Goal: Task Accomplishment & Management: Manage account settings

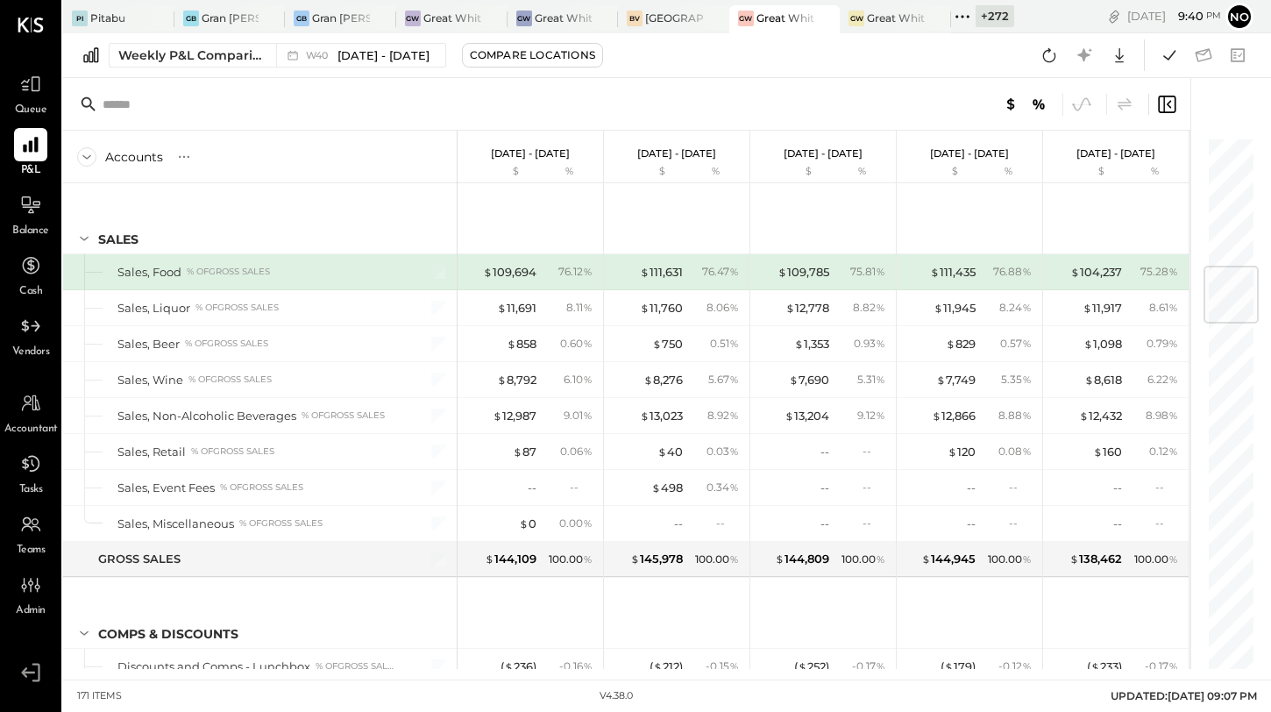
scroll to position [1100, 0]
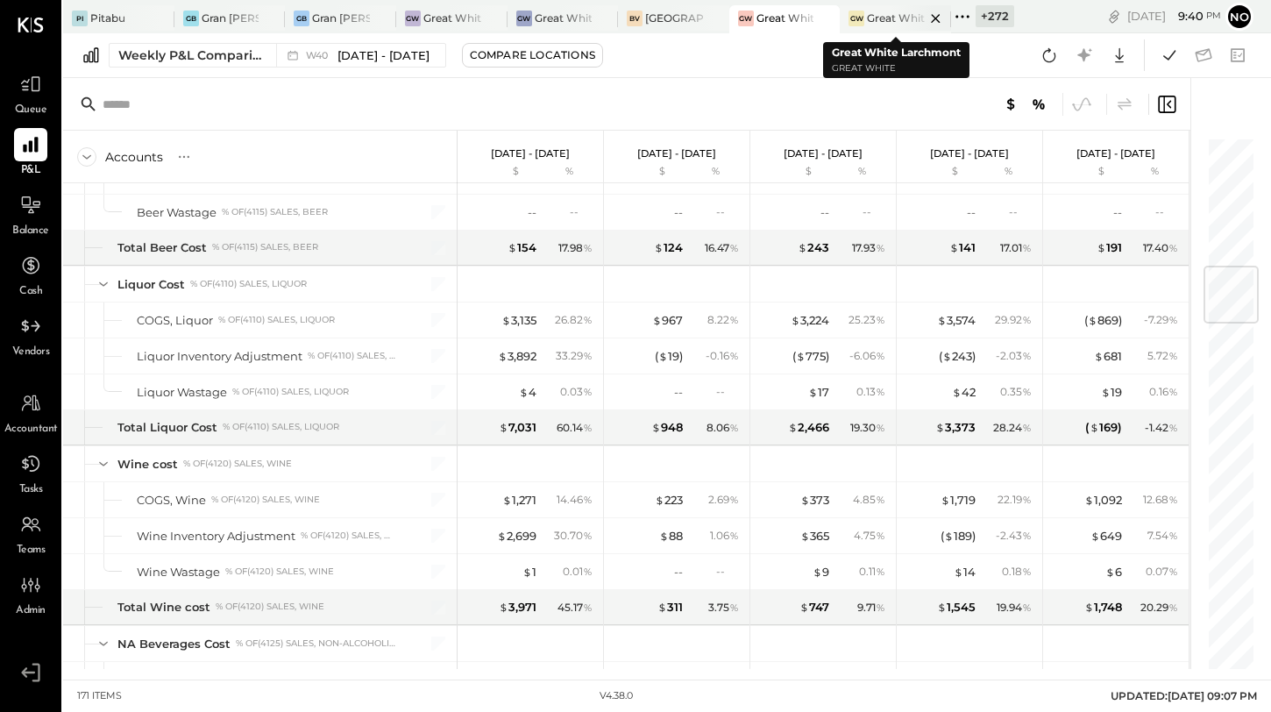
click at [881, 23] on div "Great White Larchmont" at bounding box center [896, 18] width 58 height 15
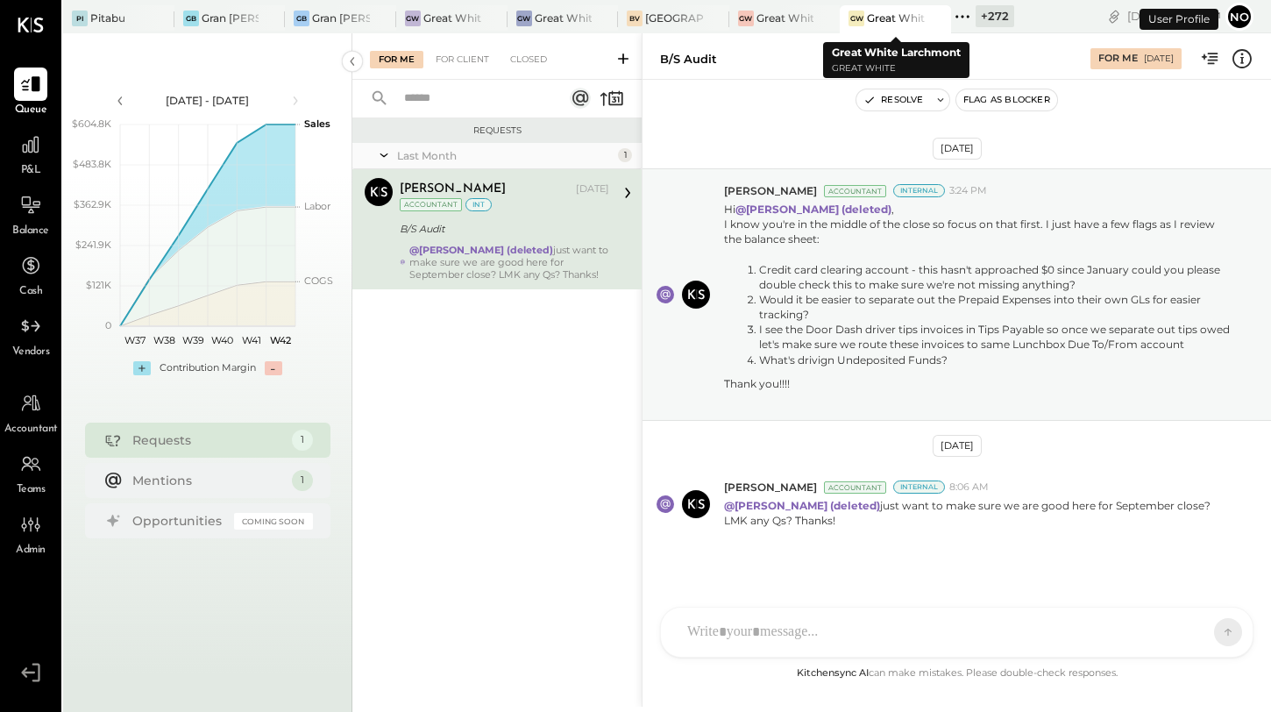
scroll to position [11, 0]
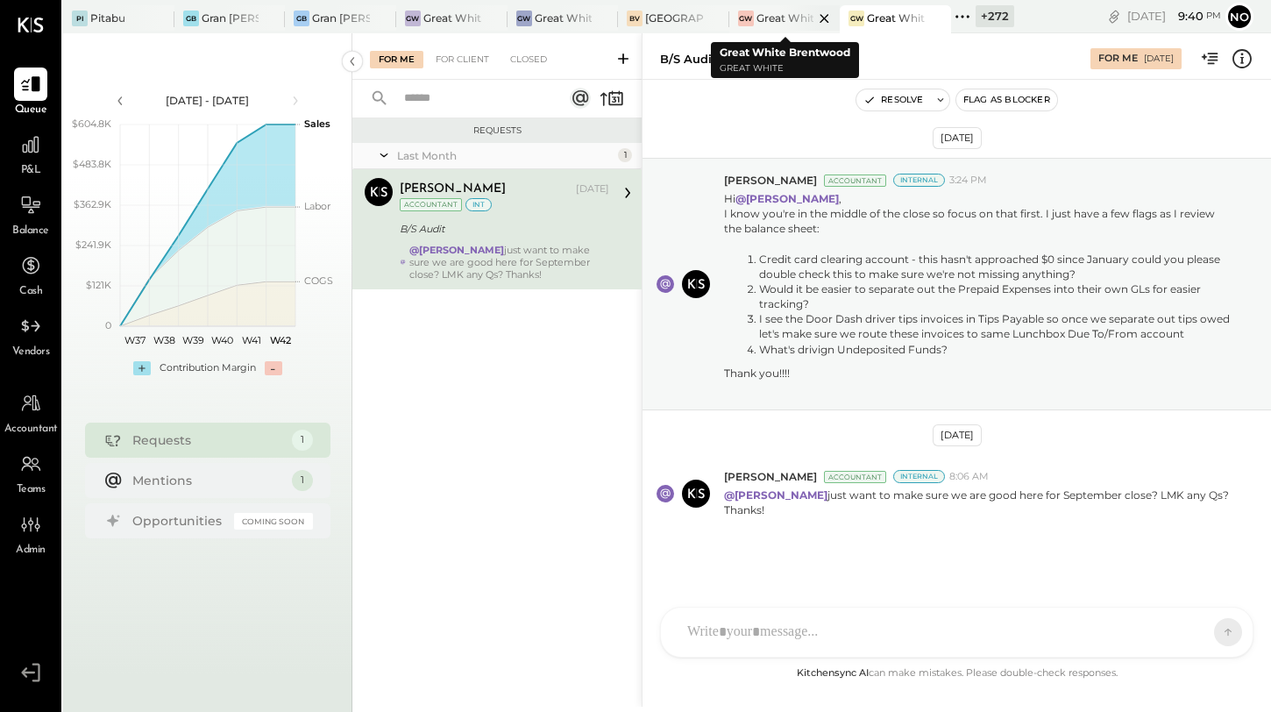
click at [774, 21] on div "Great White Brentwood" at bounding box center [786, 18] width 58 height 15
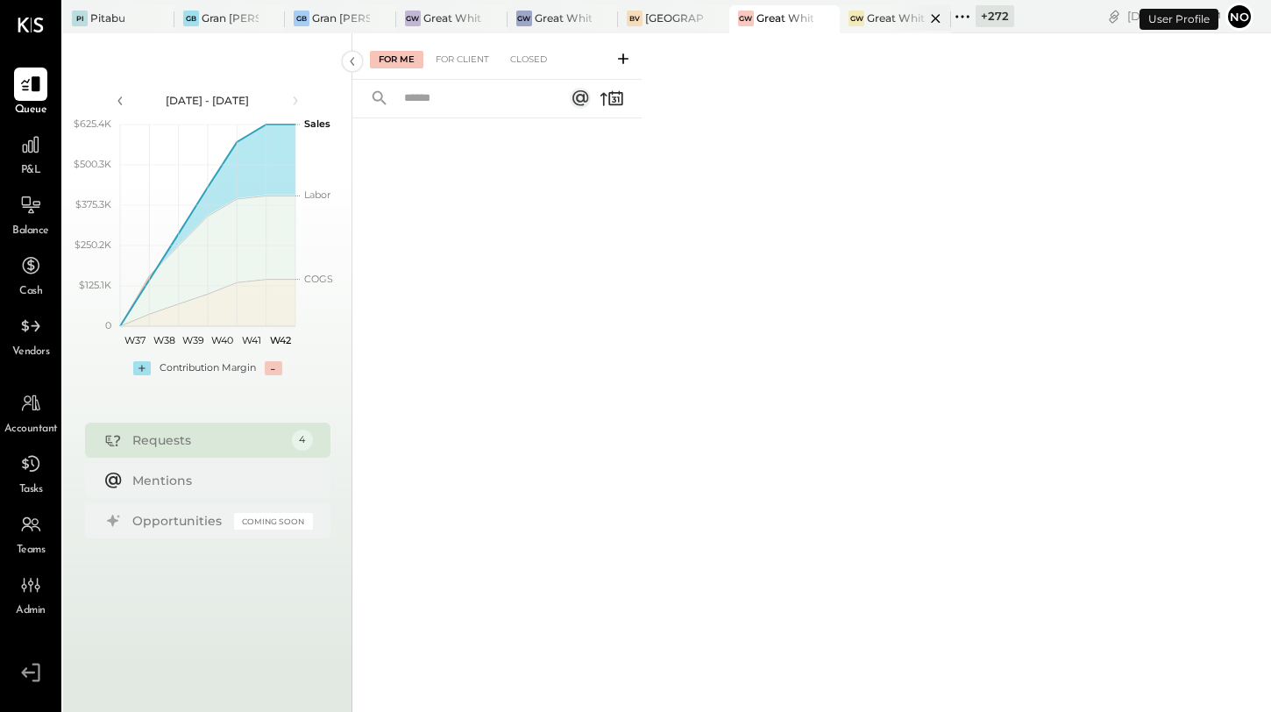
click at [871, 22] on div "Great White Larchmont" at bounding box center [896, 18] width 58 height 15
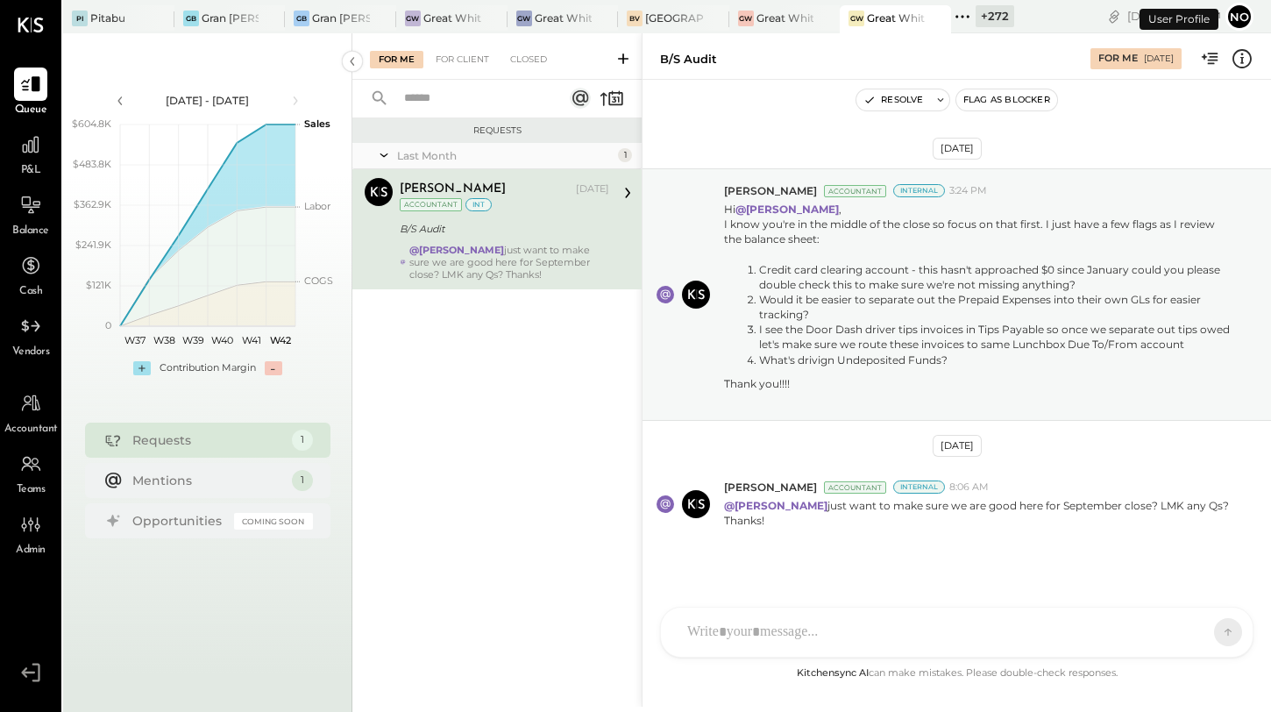
scroll to position [11, 0]
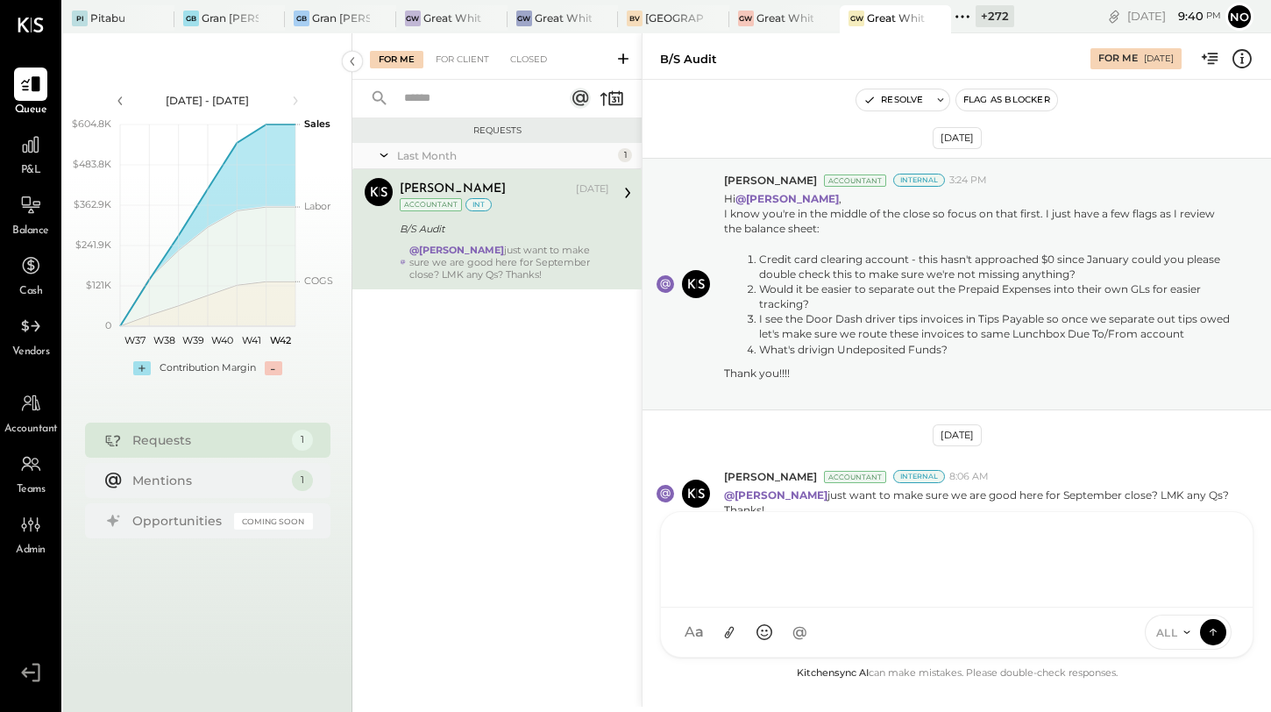
click at [742, 629] on div "DA [PERSON_NAME] S samt S samc J jess T [PERSON_NAME] N [PERSON_NAME].[PERSON_N…" at bounding box center [957, 584] width 594 height 146
click at [761, 22] on div "Great White Brentwood" at bounding box center [786, 18] width 58 height 15
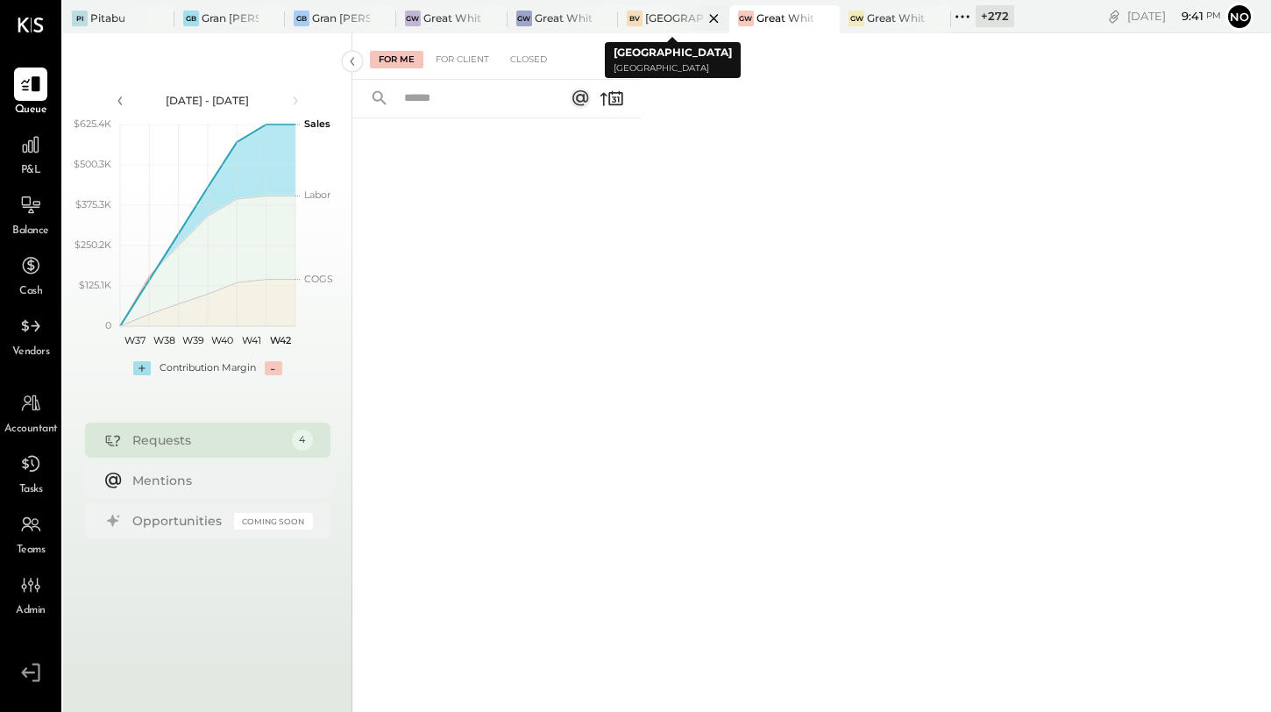
click at [711, 18] on icon at bounding box center [714, 18] width 22 height 21
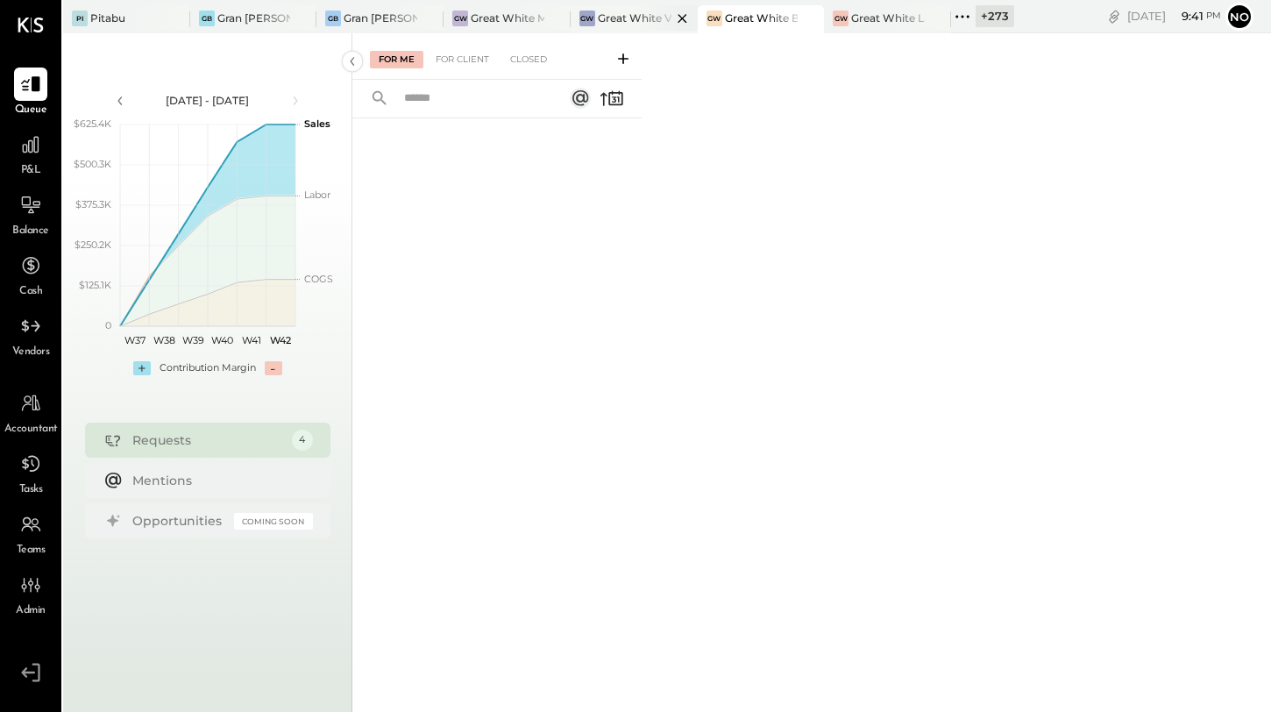
click at [615, 21] on div "Great White Venice" at bounding box center [635, 18] width 74 height 15
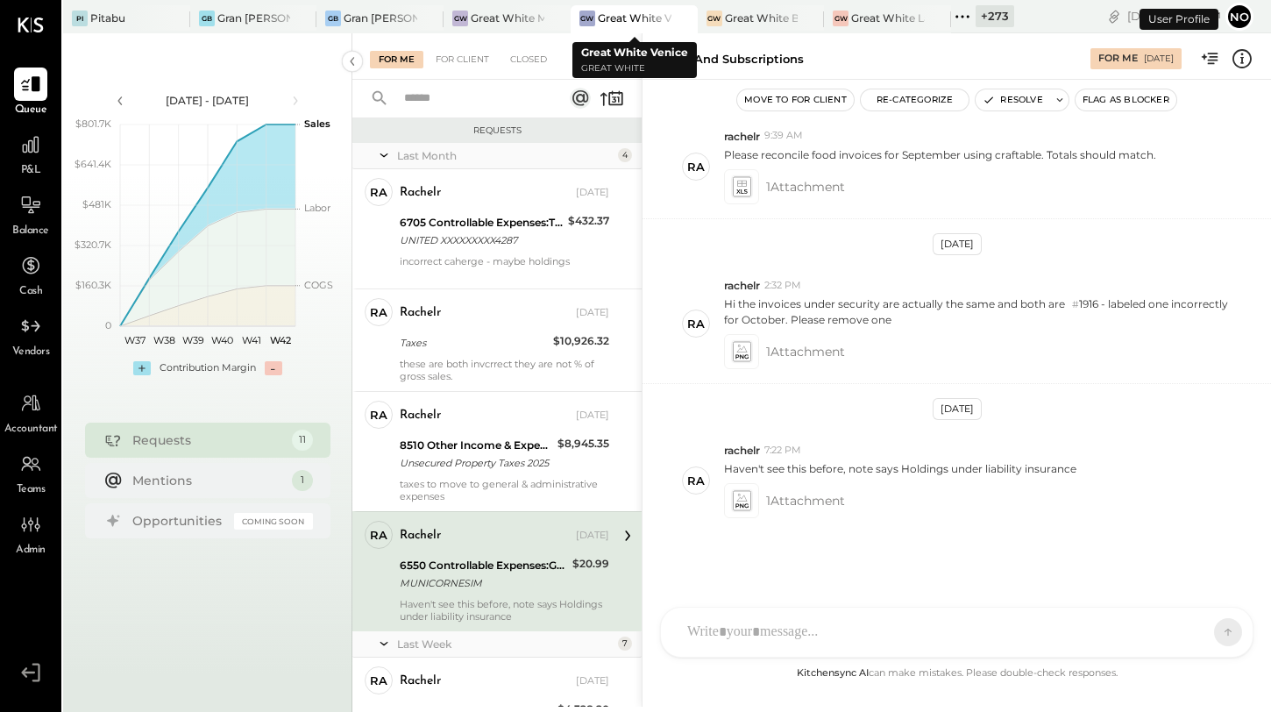
scroll to position [155, 0]
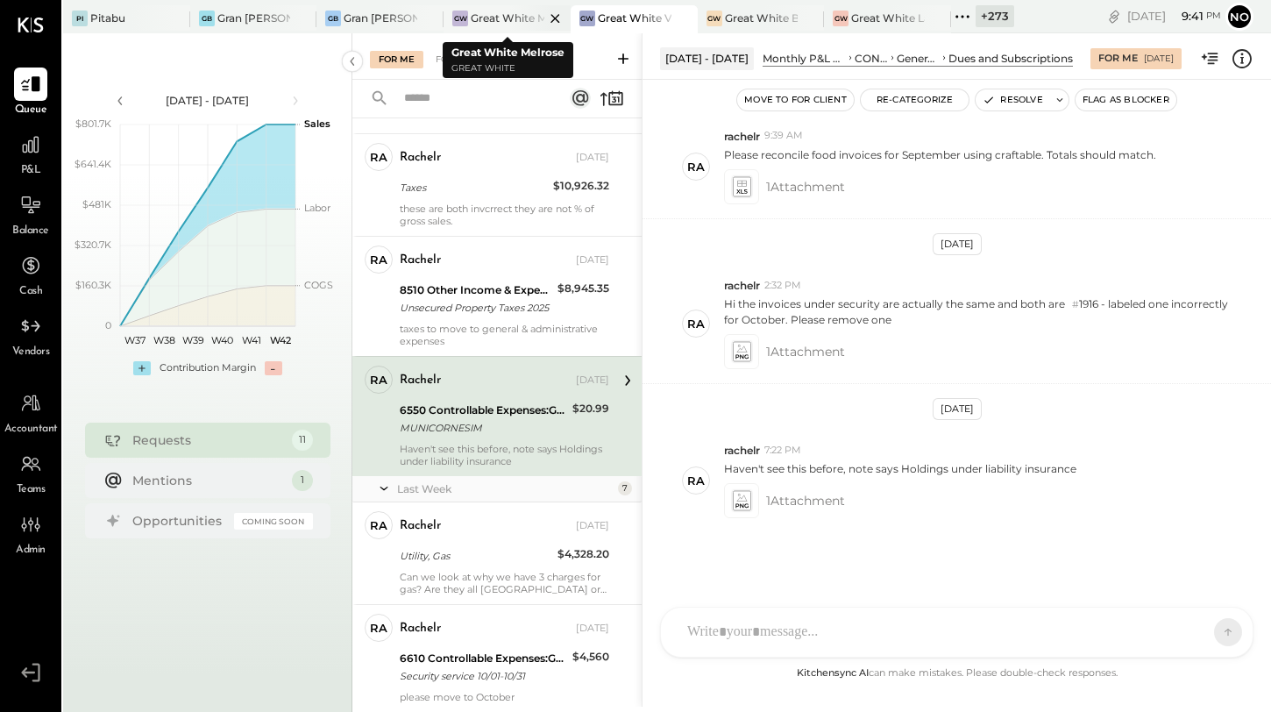
click at [515, 19] on div at bounding box center [539, 17] width 61 height 25
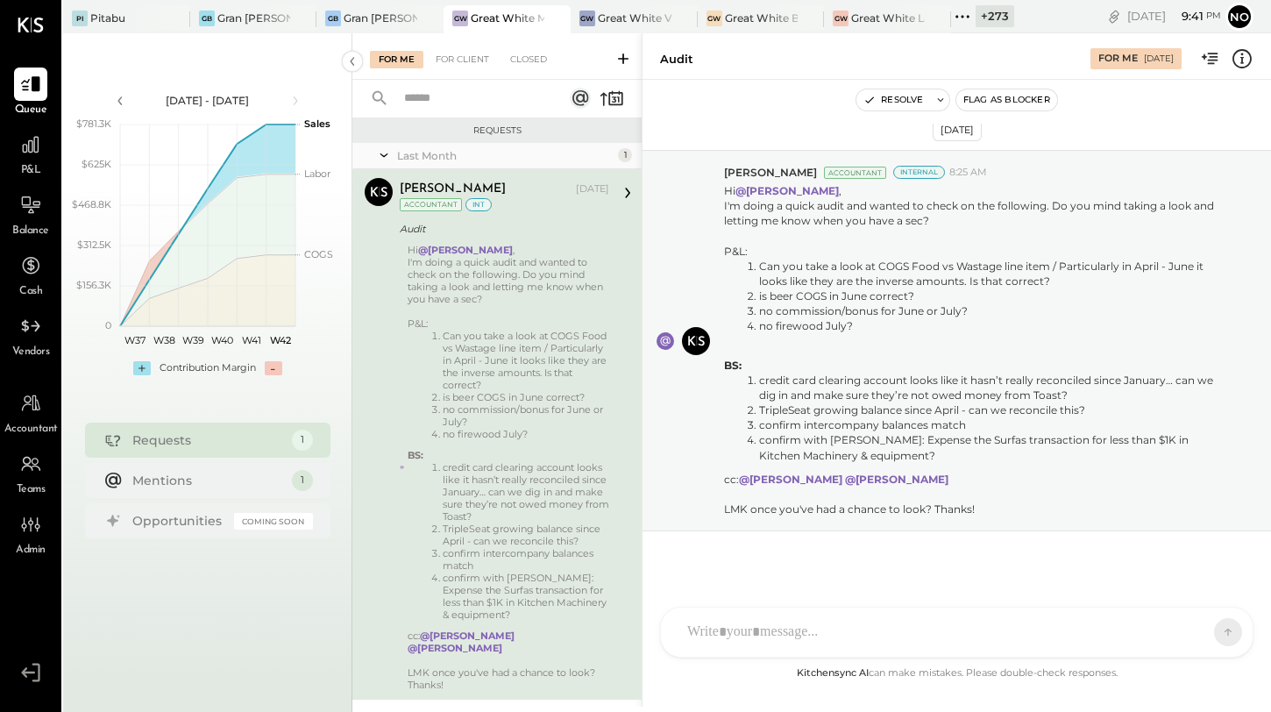
click at [961, 20] on icon at bounding box center [962, 16] width 23 height 23
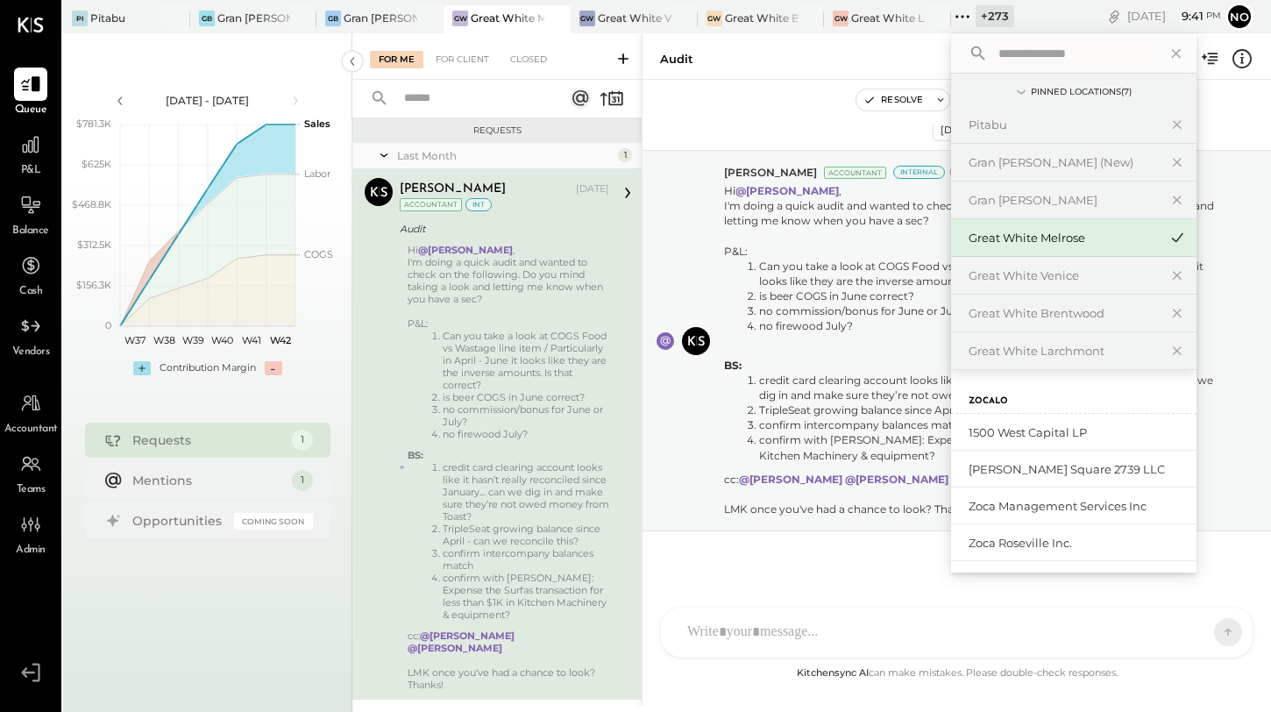
click at [757, 106] on div "Resolve Flag as Blocker" at bounding box center [957, 100] width 629 height 23
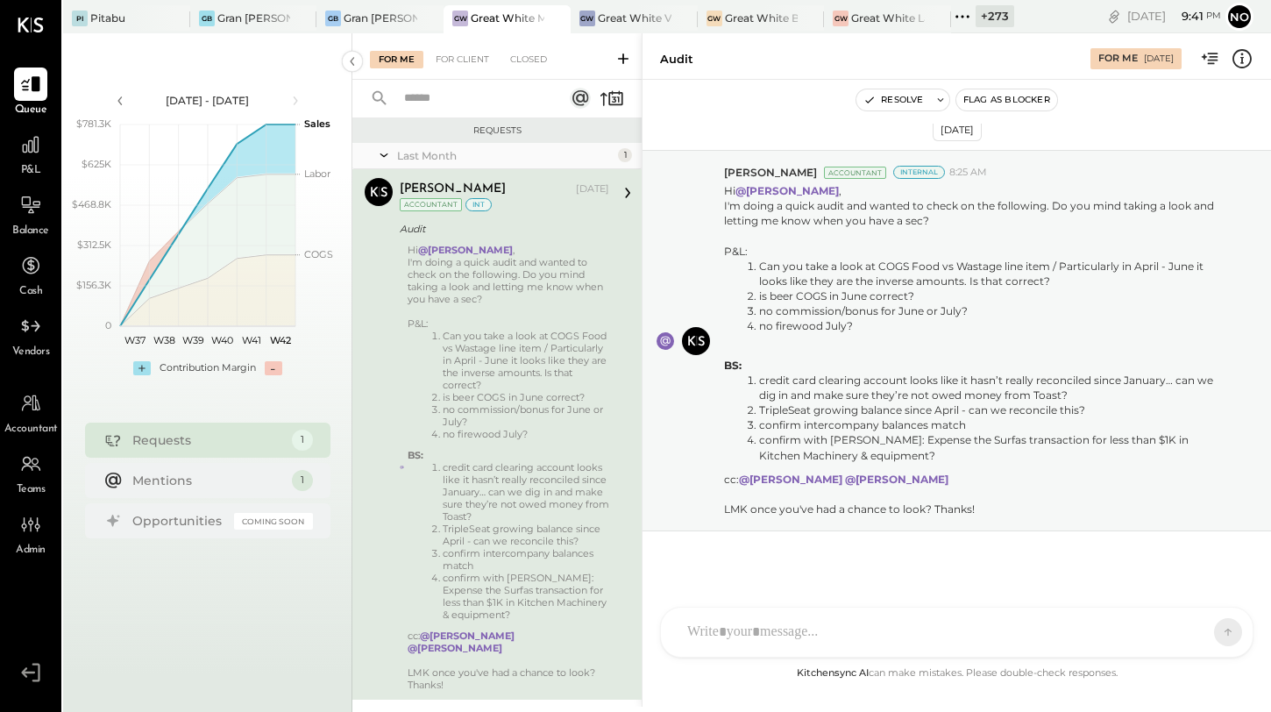
click at [960, 18] on icon at bounding box center [962, 16] width 23 height 23
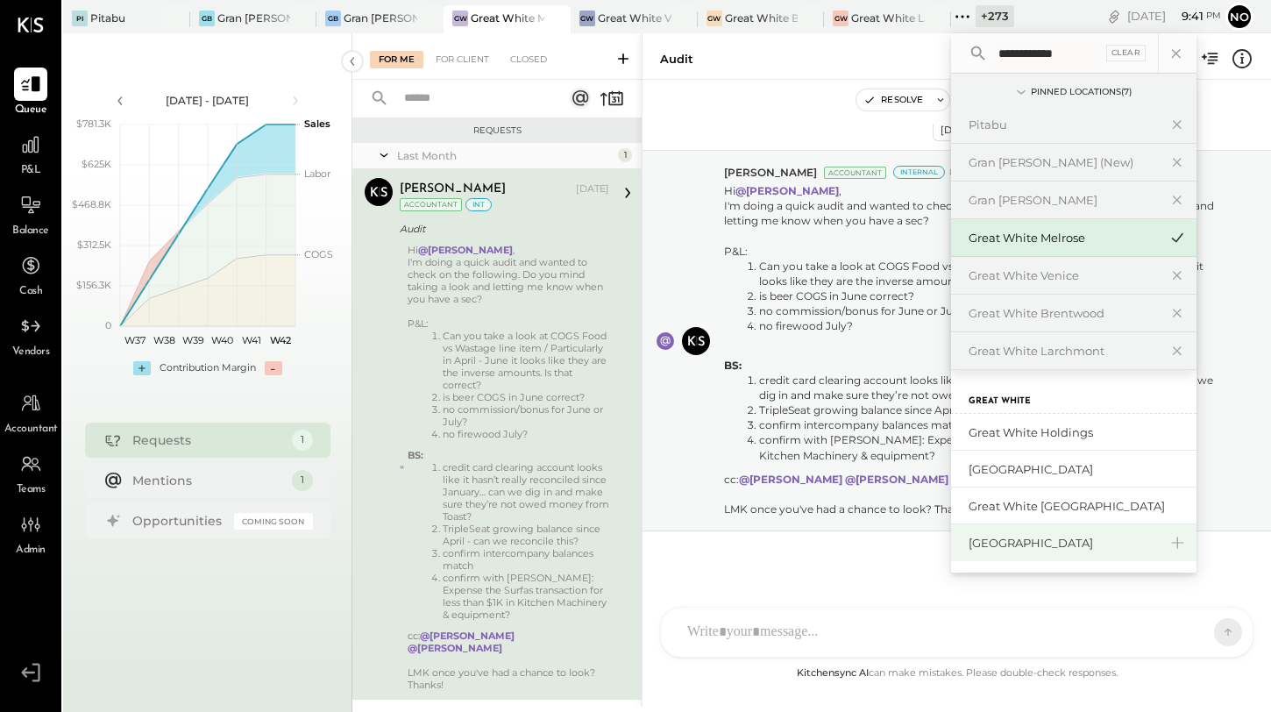
type input "**********"
click at [1052, 543] on div "[GEOGRAPHIC_DATA]" at bounding box center [1063, 543] width 189 height 17
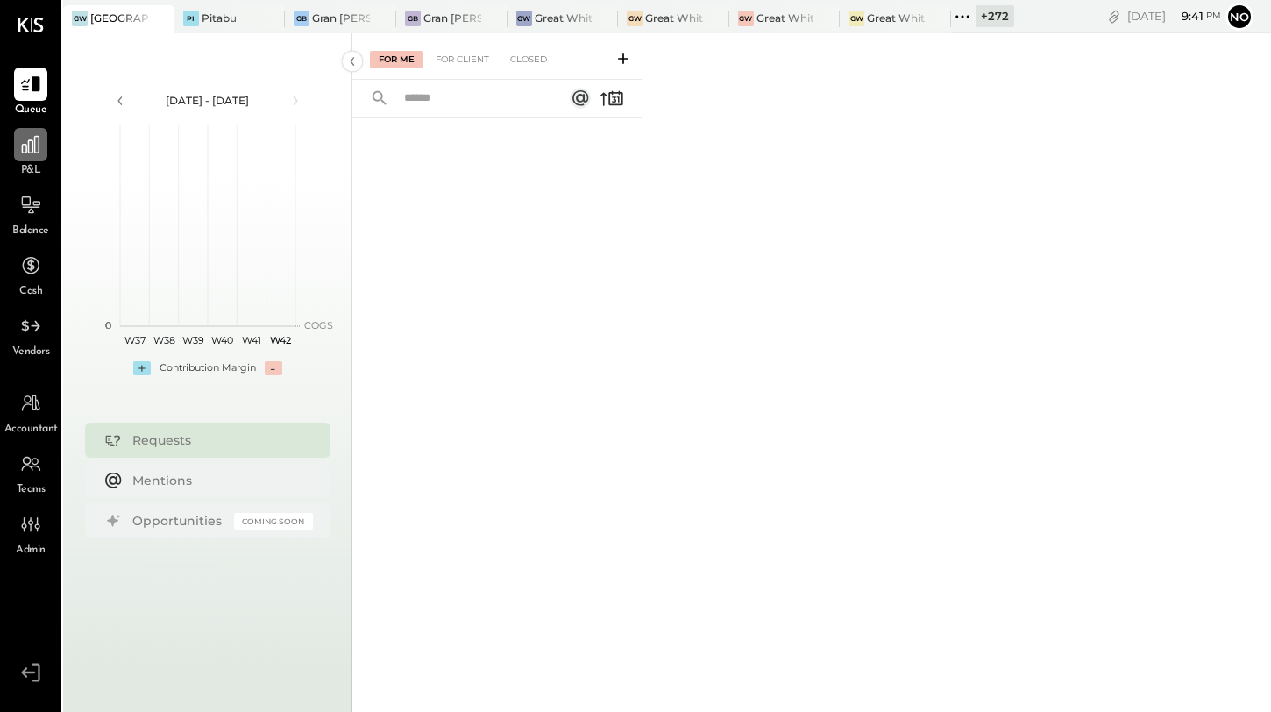
click at [36, 151] on icon at bounding box center [30, 144] width 23 height 23
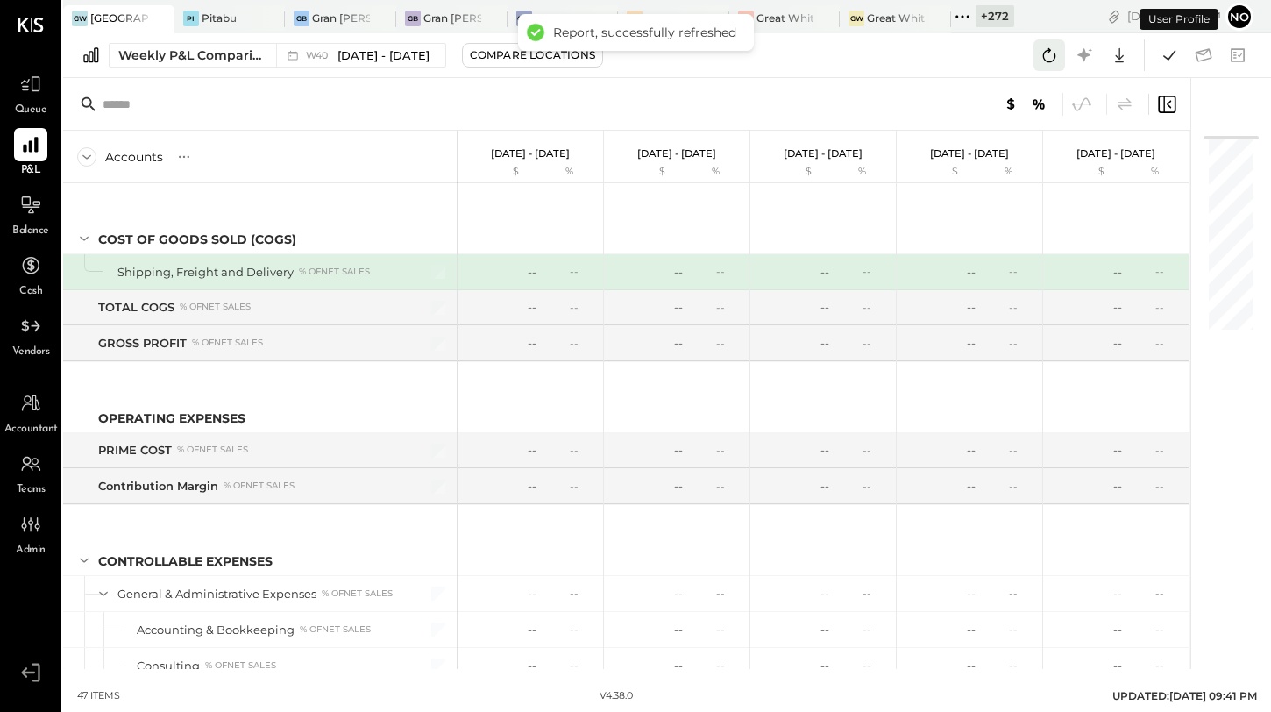
click at [1056, 54] on icon at bounding box center [1049, 55] width 23 height 23
click at [1170, 63] on icon at bounding box center [1169, 55] width 23 height 23
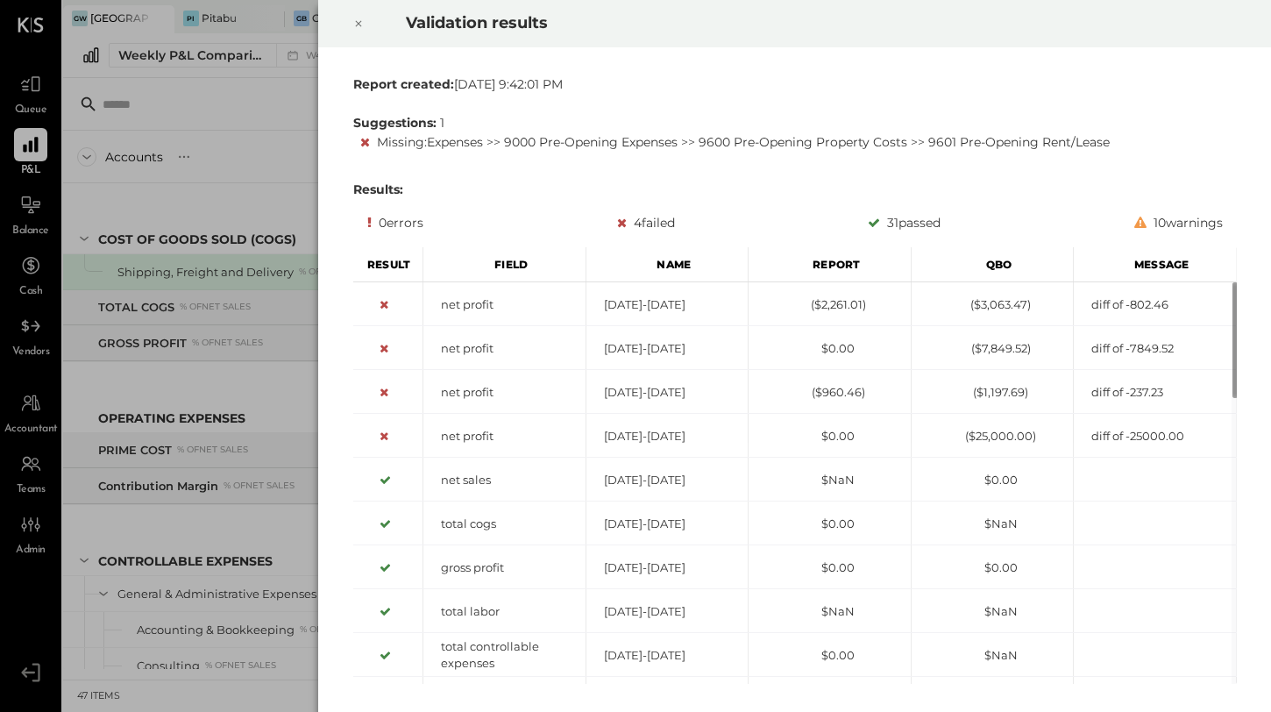
click at [354, 23] on icon at bounding box center [358, 23] width 11 height 21
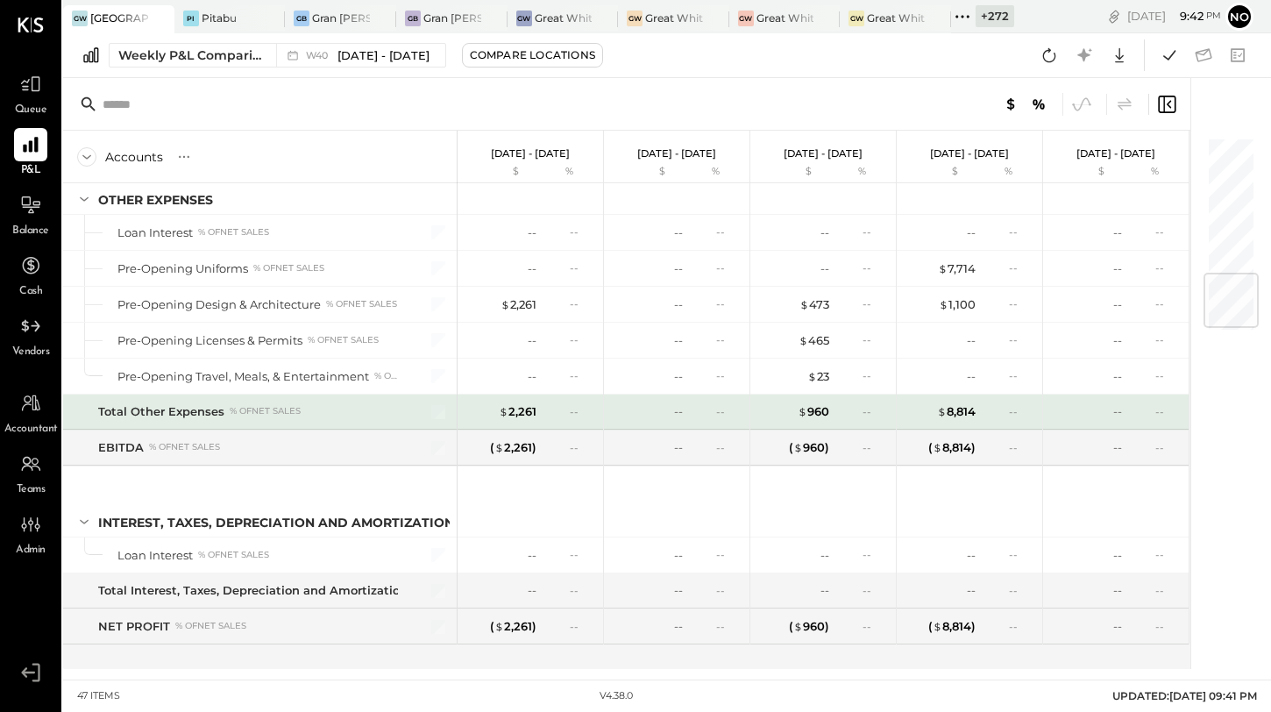
scroll to position [1241, 0]
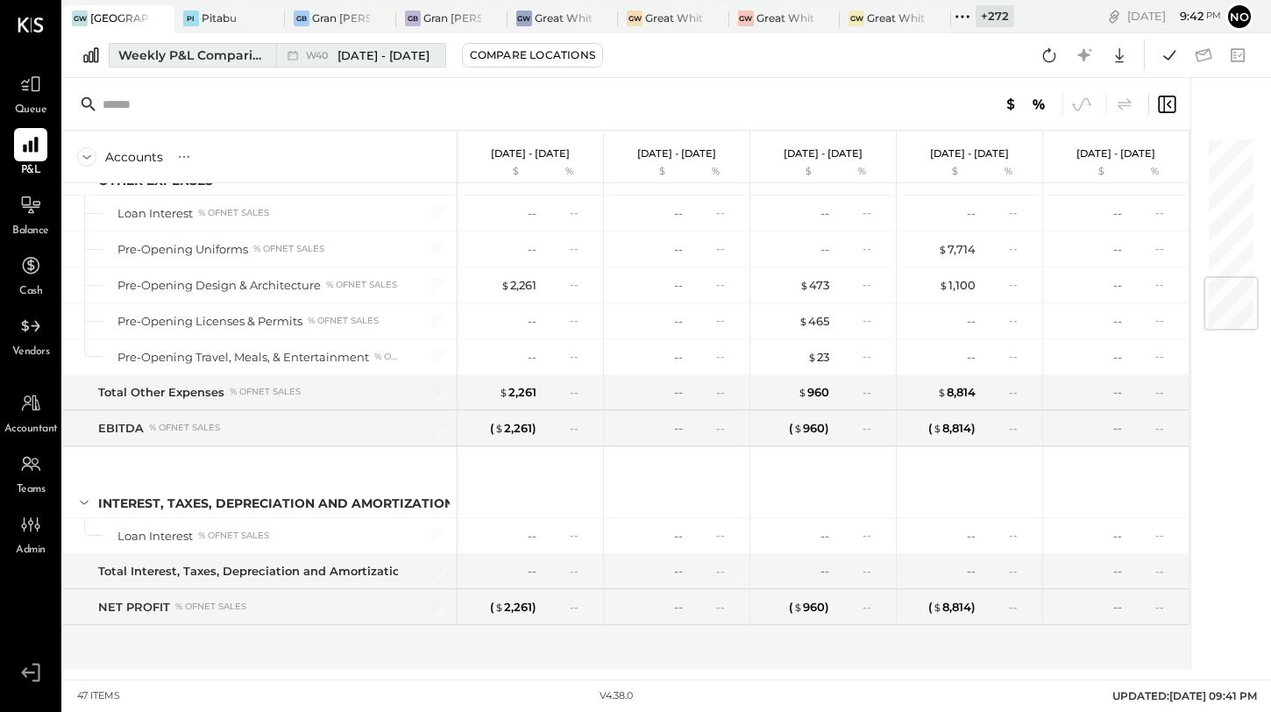
click at [220, 56] on div "Weekly P&L Comparison" at bounding box center [191, 55] width 147 height 18
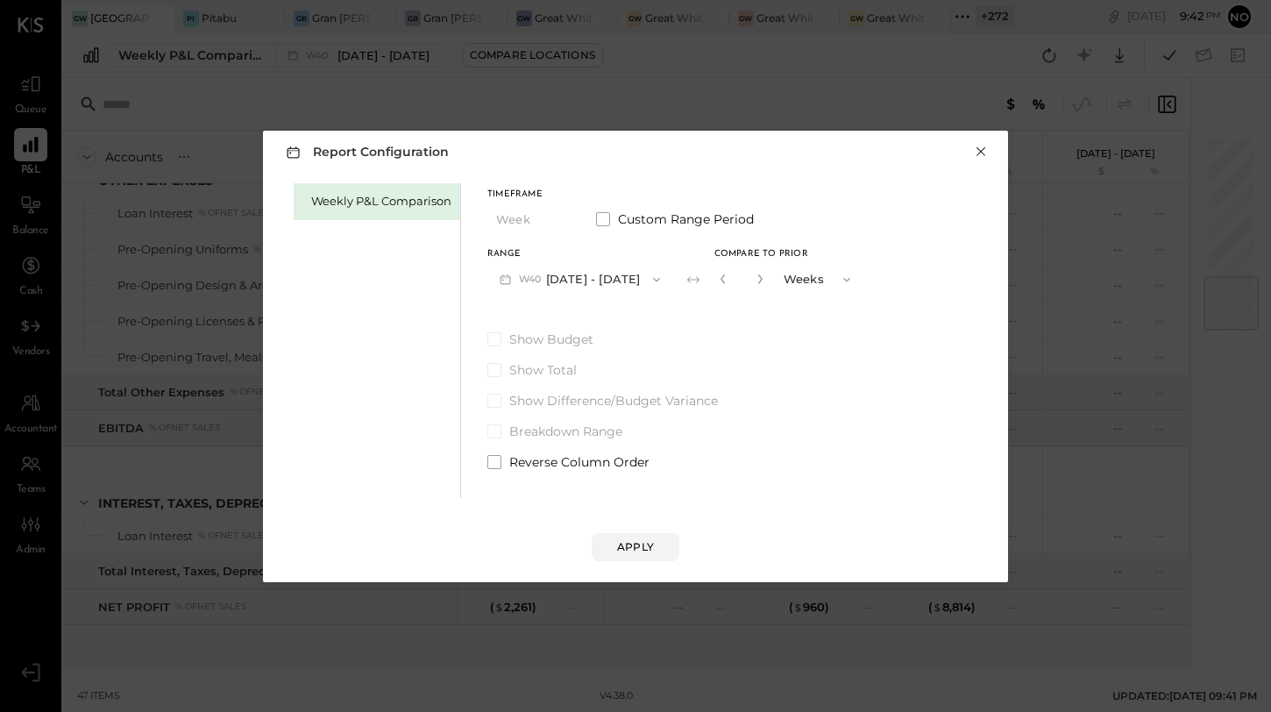
click at [977, 154] on button "×" at bounding box center [981, 152] width 16 height 18
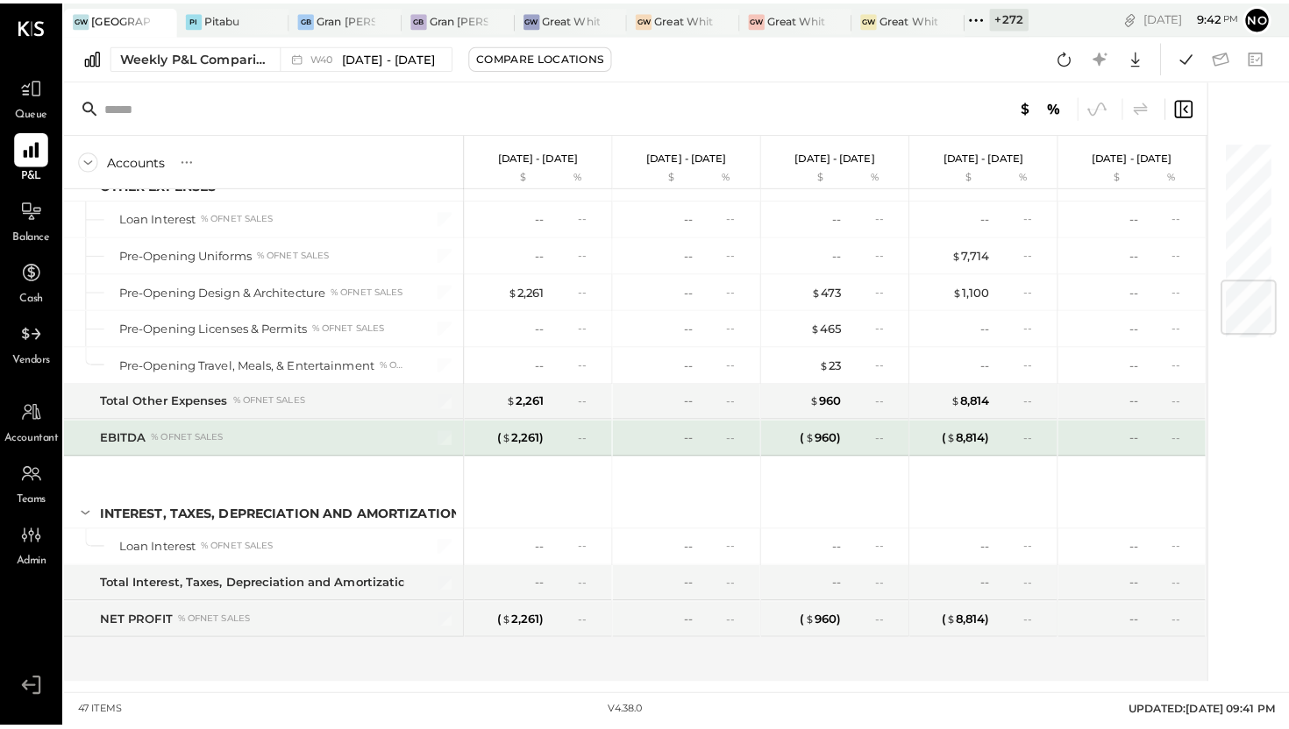
scroll to position [1173, 0]
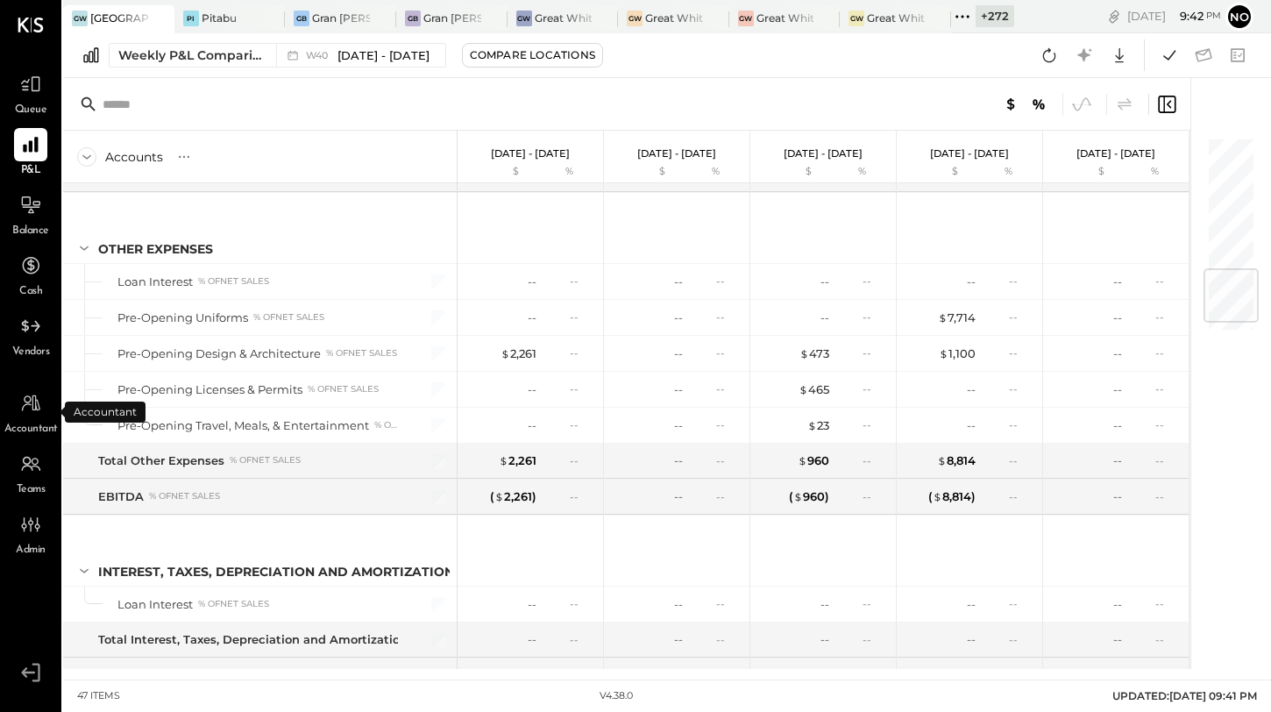
click at [20, 425] on span "Accountant" at bounding box center [30, 430] width 53 height 16
select select "**"
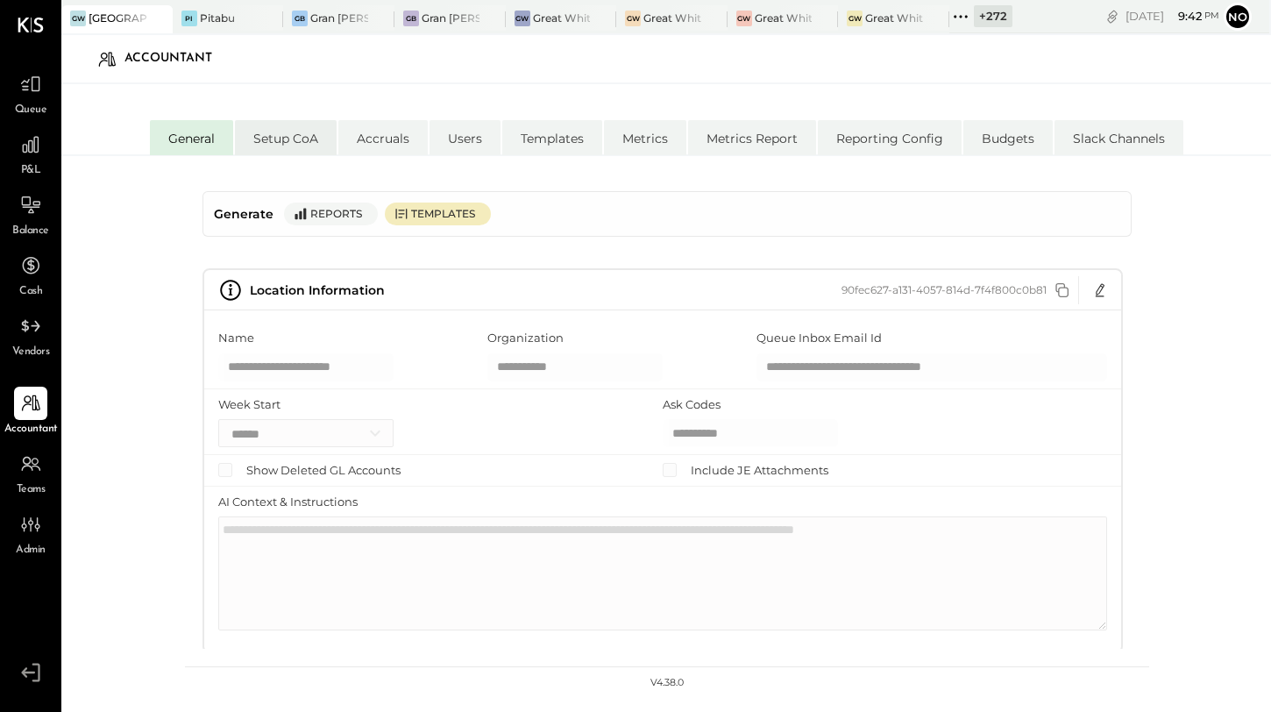
click at [302, 139] on li "Setup CoA" at bounding box center [286, 137] width 102 height 35
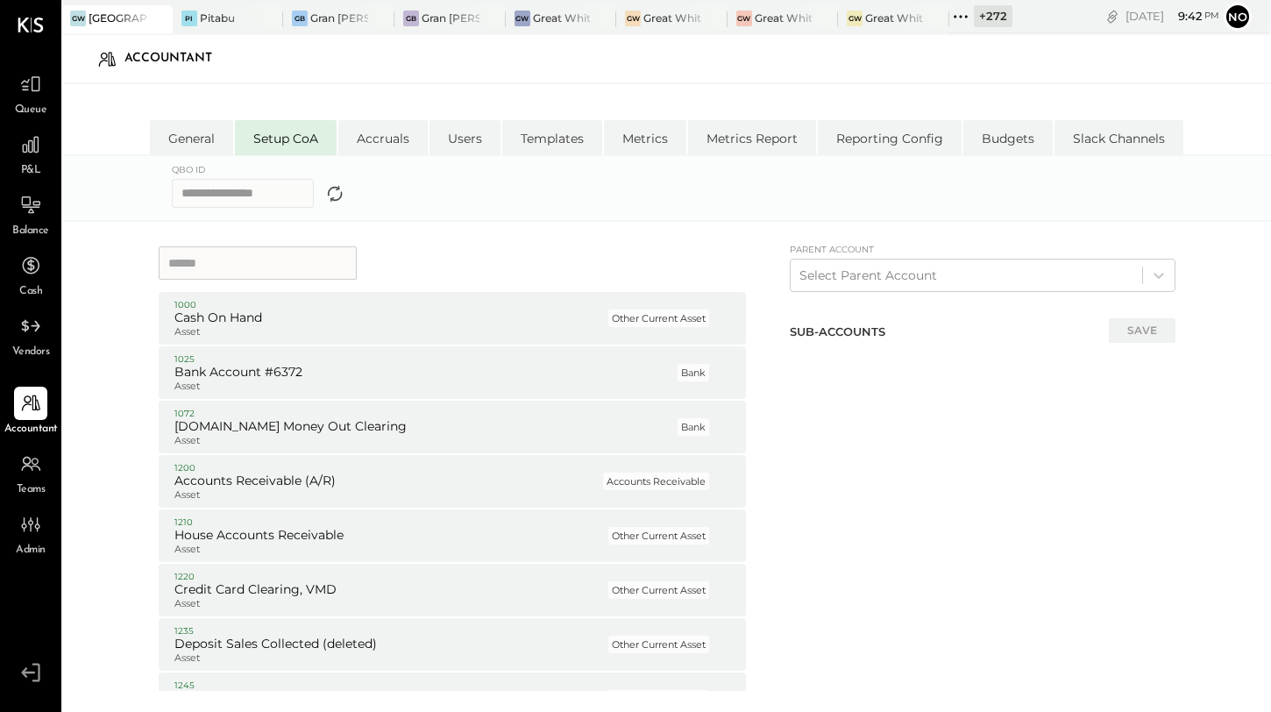
click at [304, 265] on input at bounding box center [258, 262] width 198 height 33
